Goal: Task Accomplishment & Management: Use online tool/utility

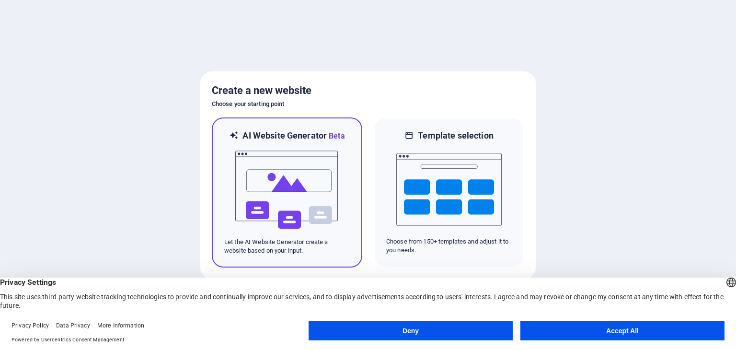
click at [314, 194] on img at bounding box center [286, 190] width 105 height 96
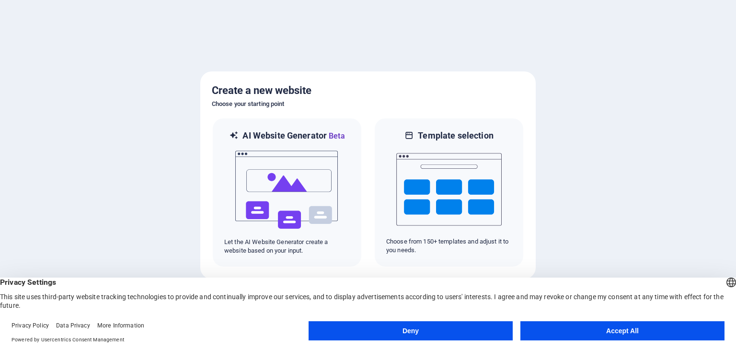
click at [679, 330] on button "Accept All" at bounding box center [623, 330] width 204 height 19
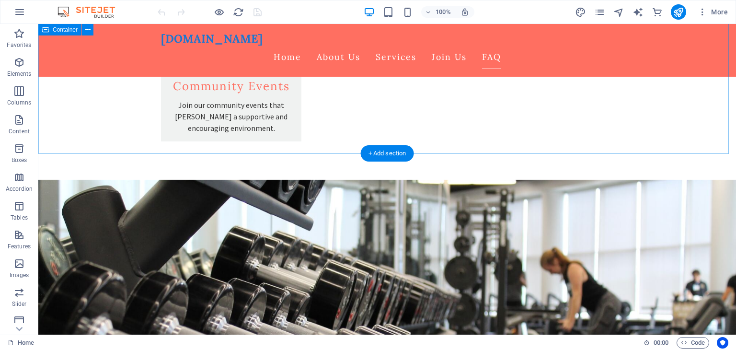
scroll to position [1628, 0]
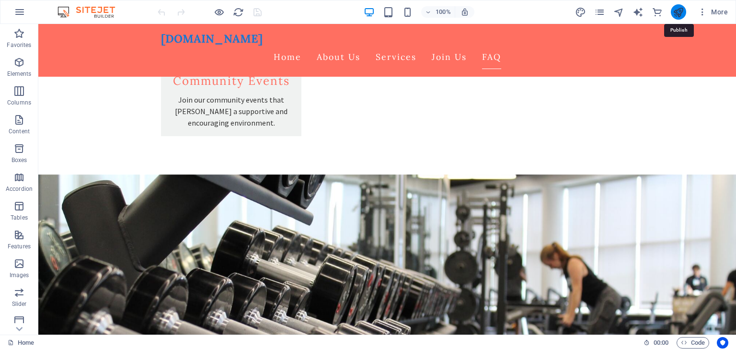
click at [678, 12] on icon "publish" at bounding box center [678, 12] width 11 height 11
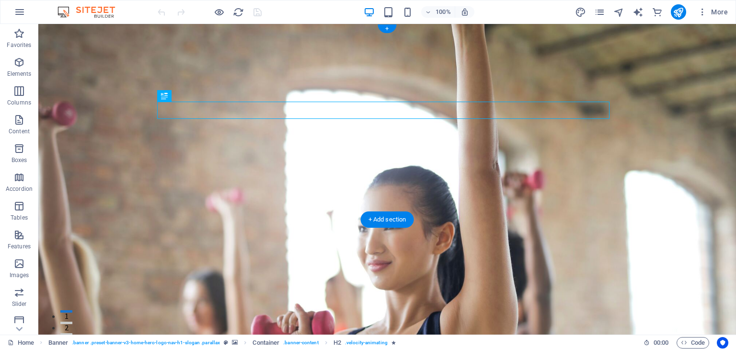
click at [226, 192] on figure at bounding box center [387, 179] width 698 height 311
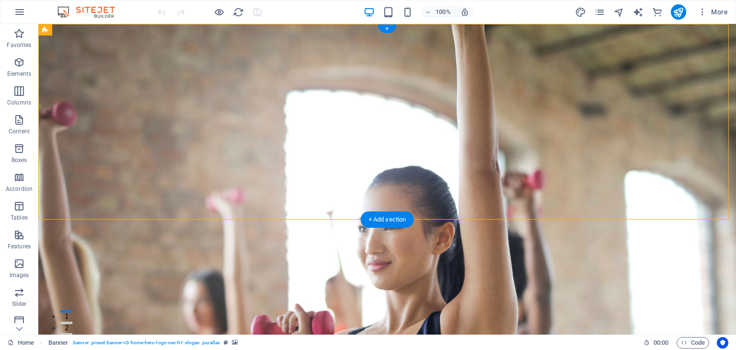
click at [488, 208] on figure at bounding box center [387, 179] width 698 height 311
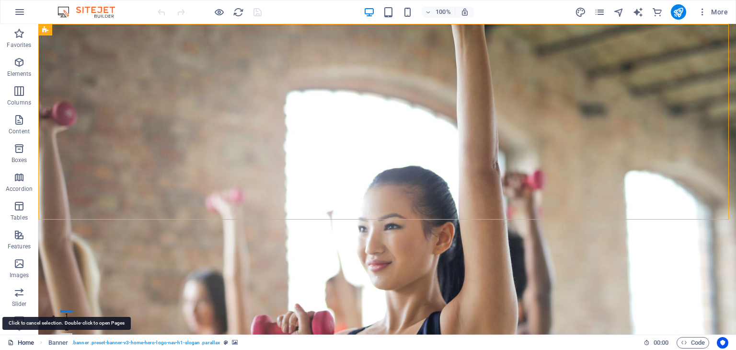
click at [21, 341] on link "Home" at bounding box center [21, 343] width 26 height 12
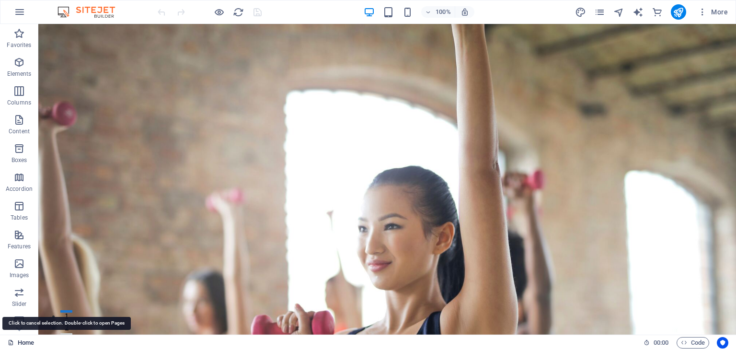
click at [20, 342] on link "Home" at bounding box center [21, 343] width 26 height 12
click at [25, 344] on link "Home" at bounding box center [21, 343] width 26 height 12
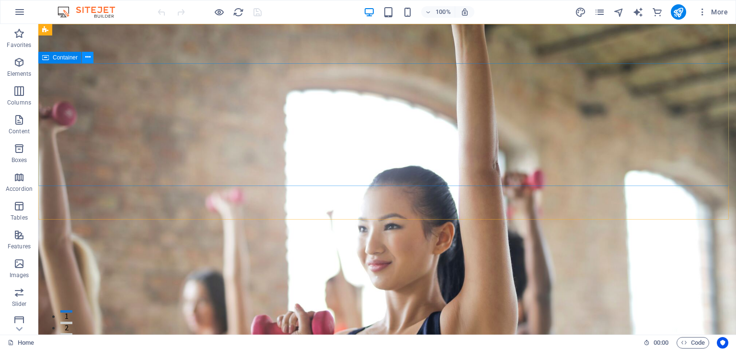
click at [88, 59] on icon at bounding box center [87, 57] width 5 height 10
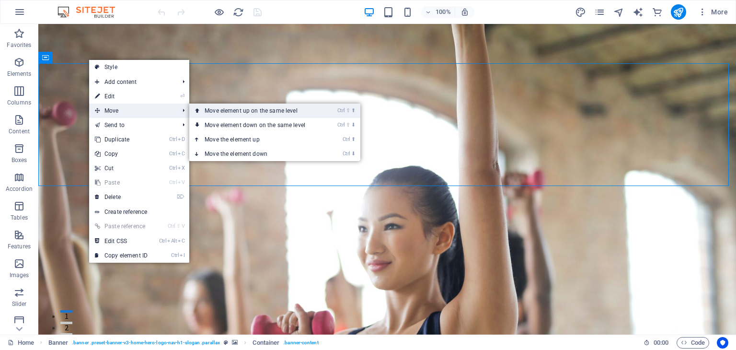
click at [246, 110] on link "Ctrl ⇧ ⬆ Move element up on the same level" at bounding box center [256, 111] width 135 height 14
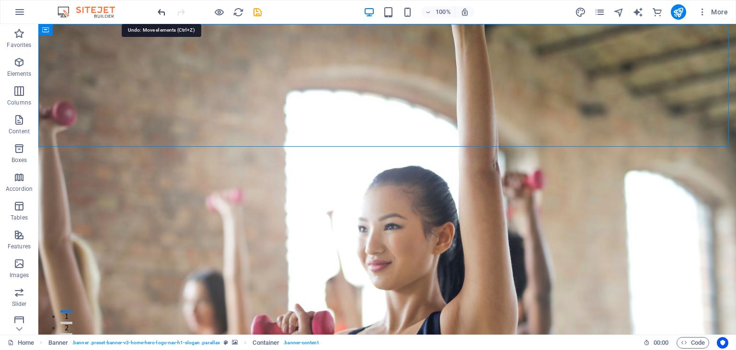
drag, startPoint x: 163, startPoint y: 11, endPoint x: 140, endPoint y: 2, distance: 25.3
click at [163, 11] on icon "undo" at bounding box center [161, 12] width 11 height 11
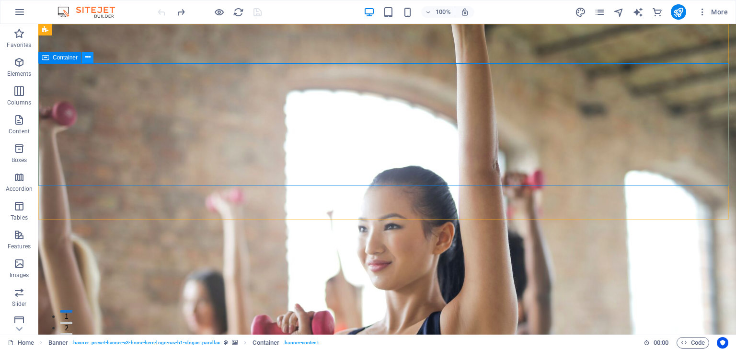
click at [88, 59] on icon at bounding box center [87, 57] width 5 height 10
click at [58, 56] on span "Container" at bounding box center [65, 58] width 25 height 6
click at [59, 57] on span "Container" at bounding box center [65, 58] width 25 height 6
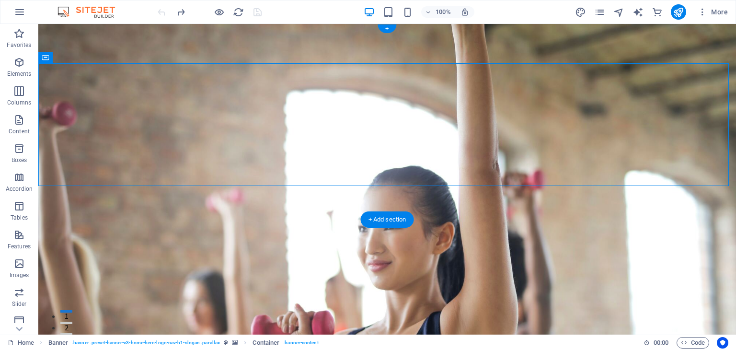
click at [211, 217] on figure at bounding box center [387, 179] width 698 height 311
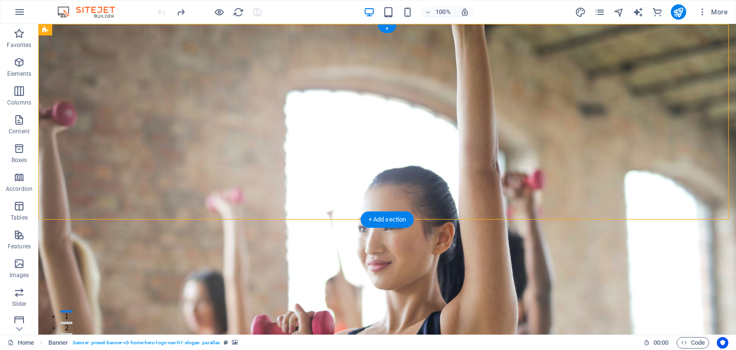
click at [496, 188] on figure at bounding box center [387, 179] width 698 height 311
click at [624, 199] on figure at bounding box center [387, 179] width 698 height 311
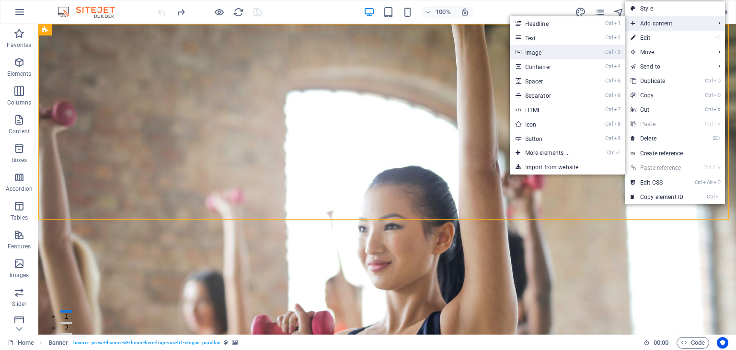
click at [553, 48] on link "Ctrl 3 Image" at bounding box center [549, 52] width 79 height 14
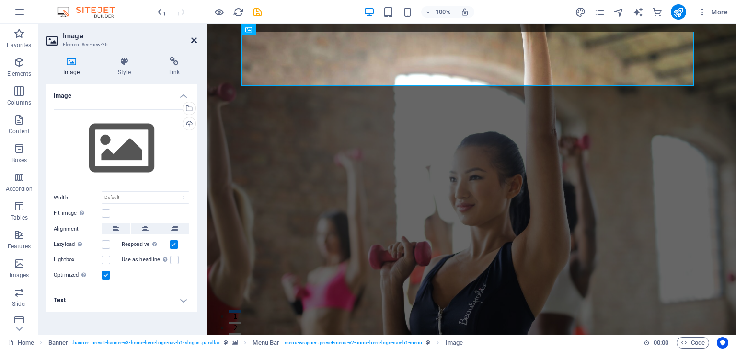
drag, startPoint x: 196, startPoint y: 40, endPoint x: 157, endPoint y: 18, distance: 44.2
click at [196, 40] on icon at bounding box center [194, 40] width 6 height 8
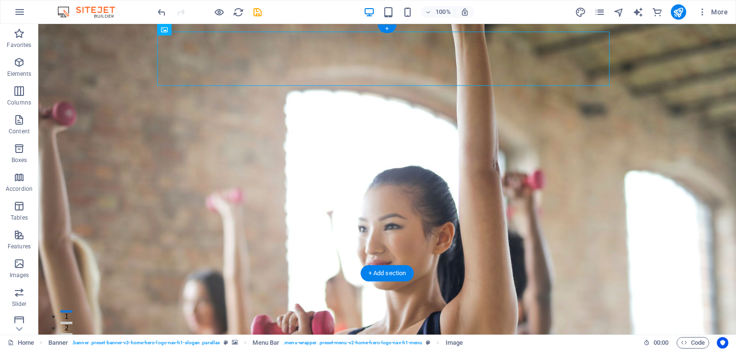
click at [573, 257] on figure at bounding box center [387, 179] width 698 height 311
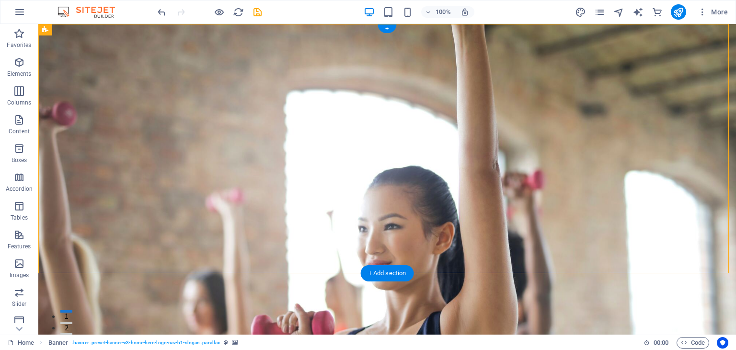
click at [507, 257] on figure at bounding box center [387, 179] width 698 height 311
click at [700, 13] on icon "button" at bounding box center [703, 12] width 10 height 10
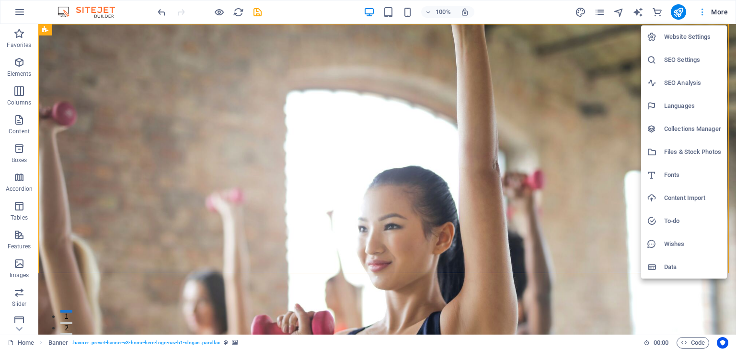
click at [700, 13] on div at bounding box center [368, 175] width 736 height 350
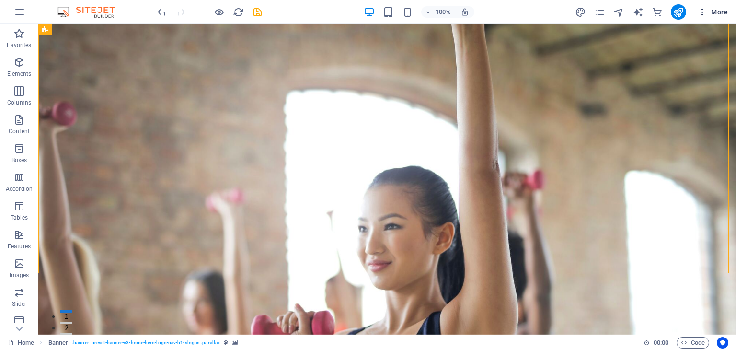
click at [725, 10] on span "More" at bounding box center [713, 12] width 30 height 10
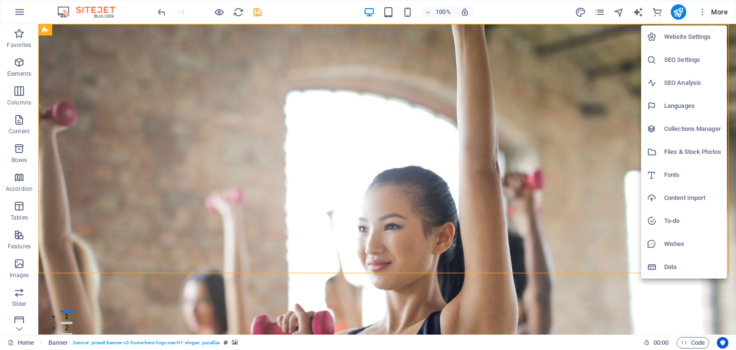
click at [725, 10] on div at bounding box center [368, 175] width 736 height 350
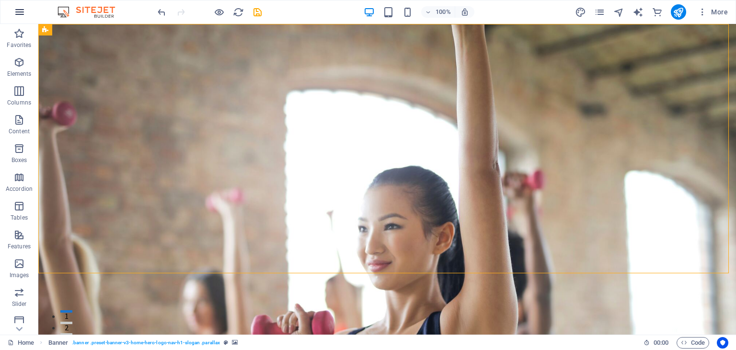
click at [15, 14] on icon "button" at bounding box center [20, 12] width 12 height 12
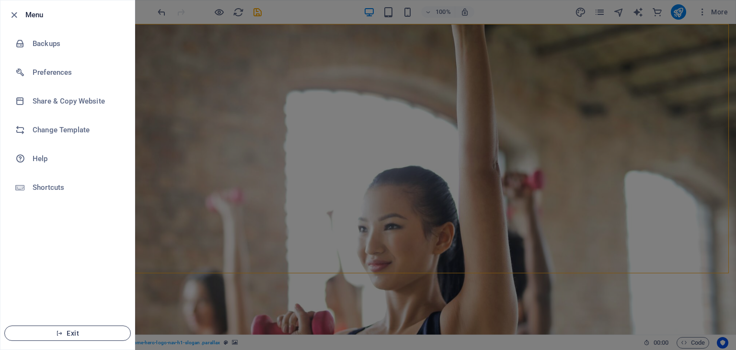
click at [91, 331] on span "Exit" at bounding box center [67, 333] width 110 height 8
